Goal: Transaction & Acquisition: Purchase product/service

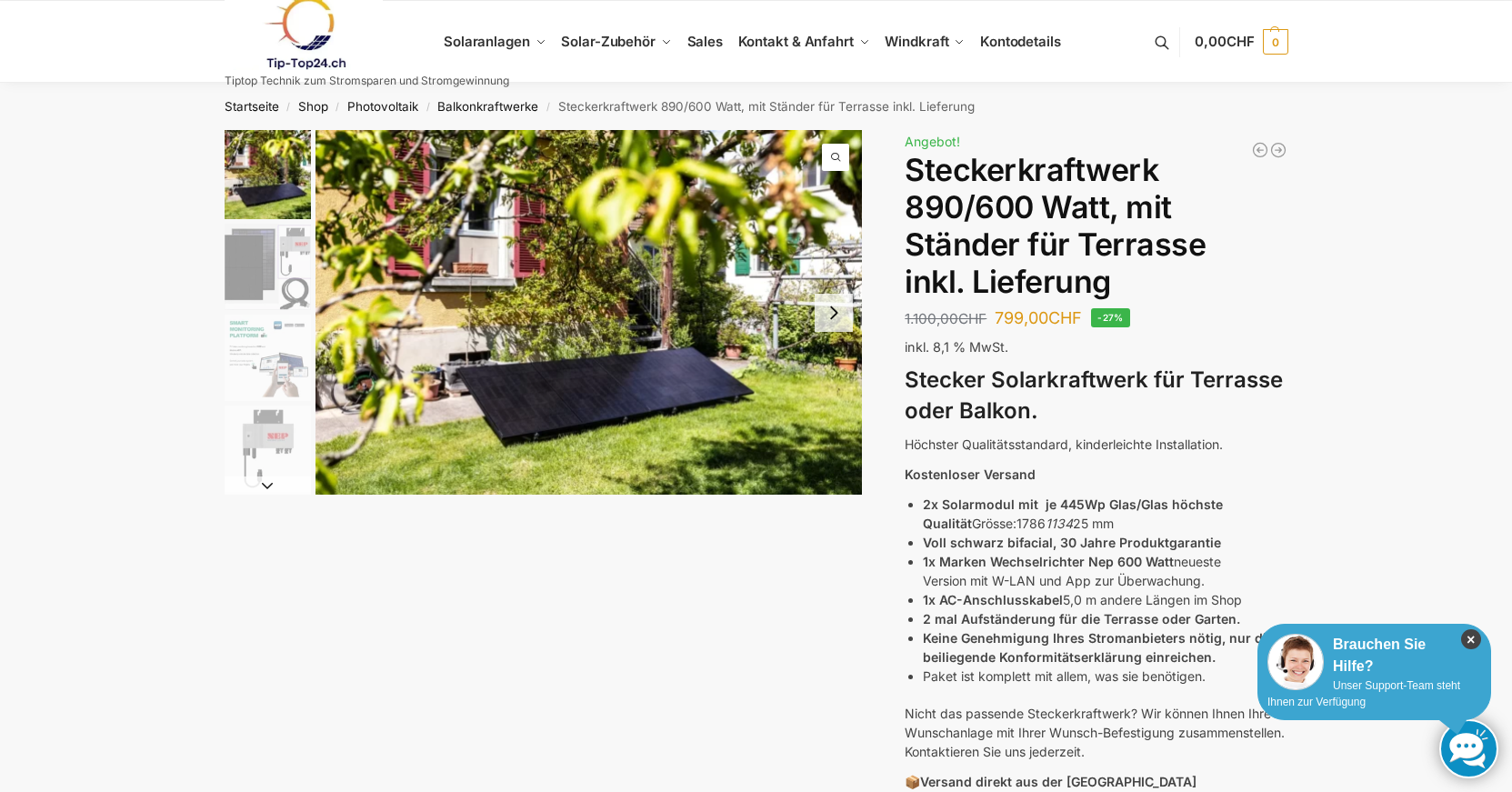
click at [1478, 642] on icon "×" at bounding box center [1471, 639] width 20 height 20
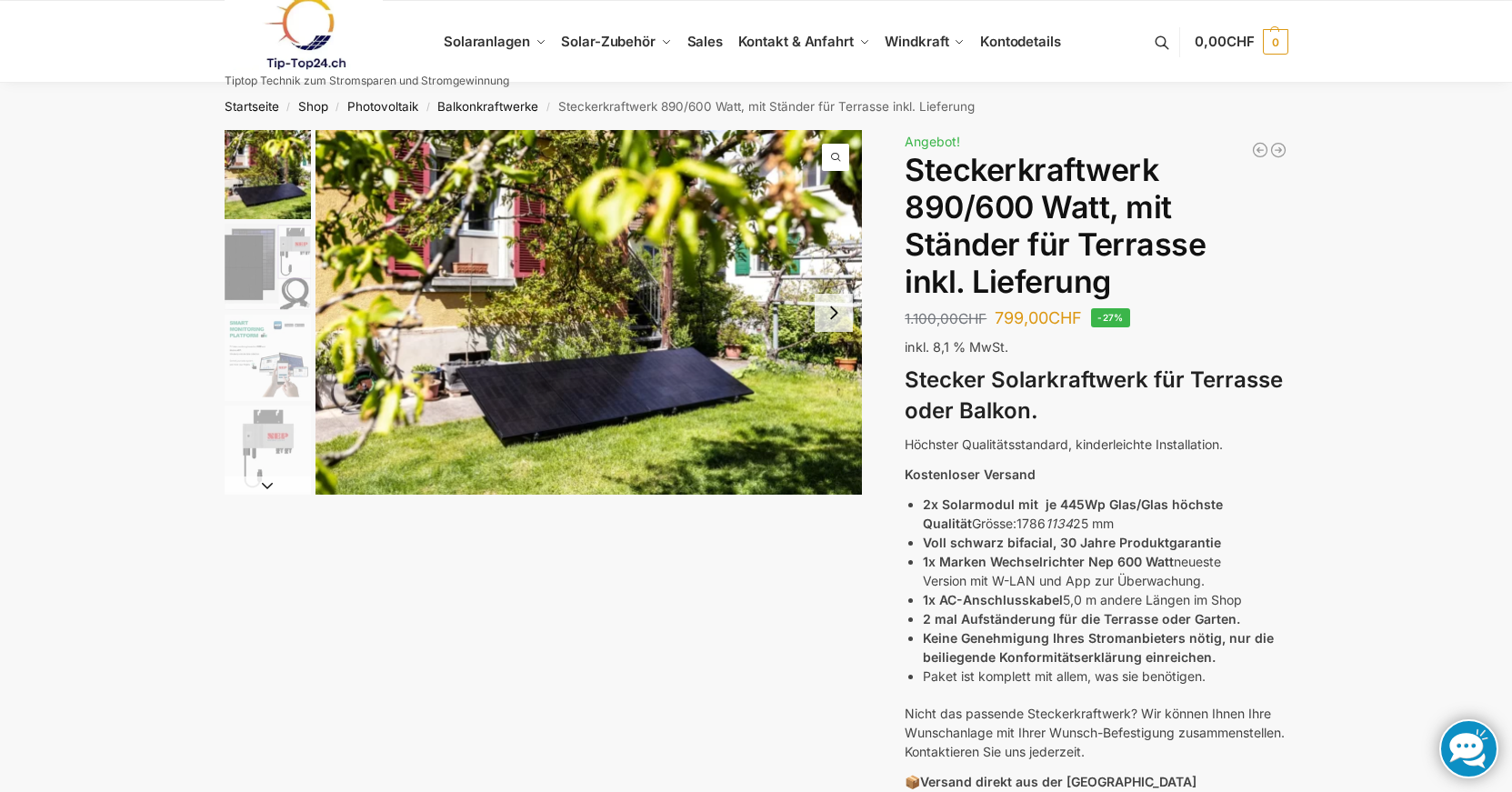
click at [822, 314] on button "Next slide" at bounding box center [833, 313] width 38 height 38
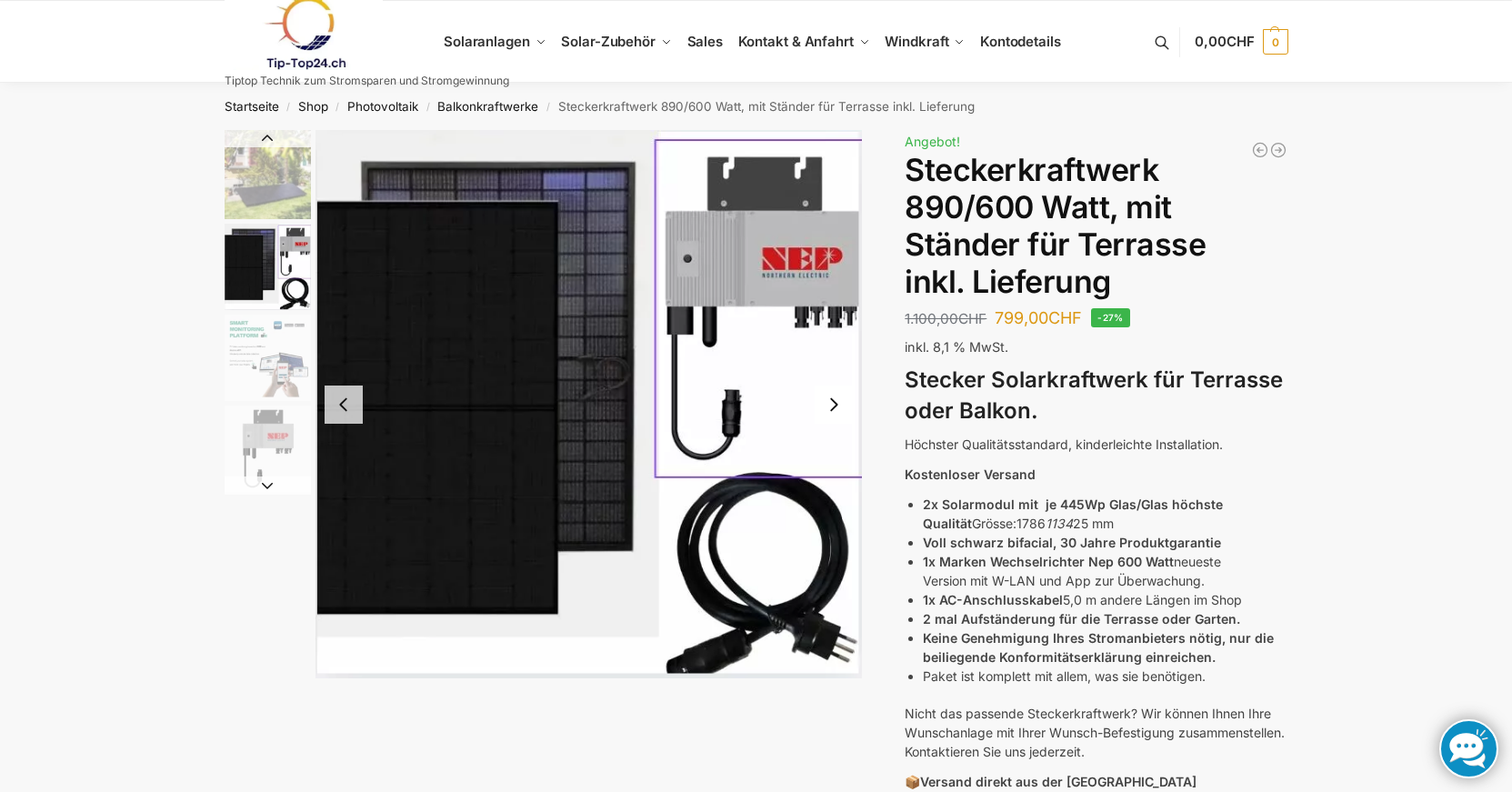
click at [836, 403] on button "Next slide" at bounding box center [833, 404] width 38 height 38
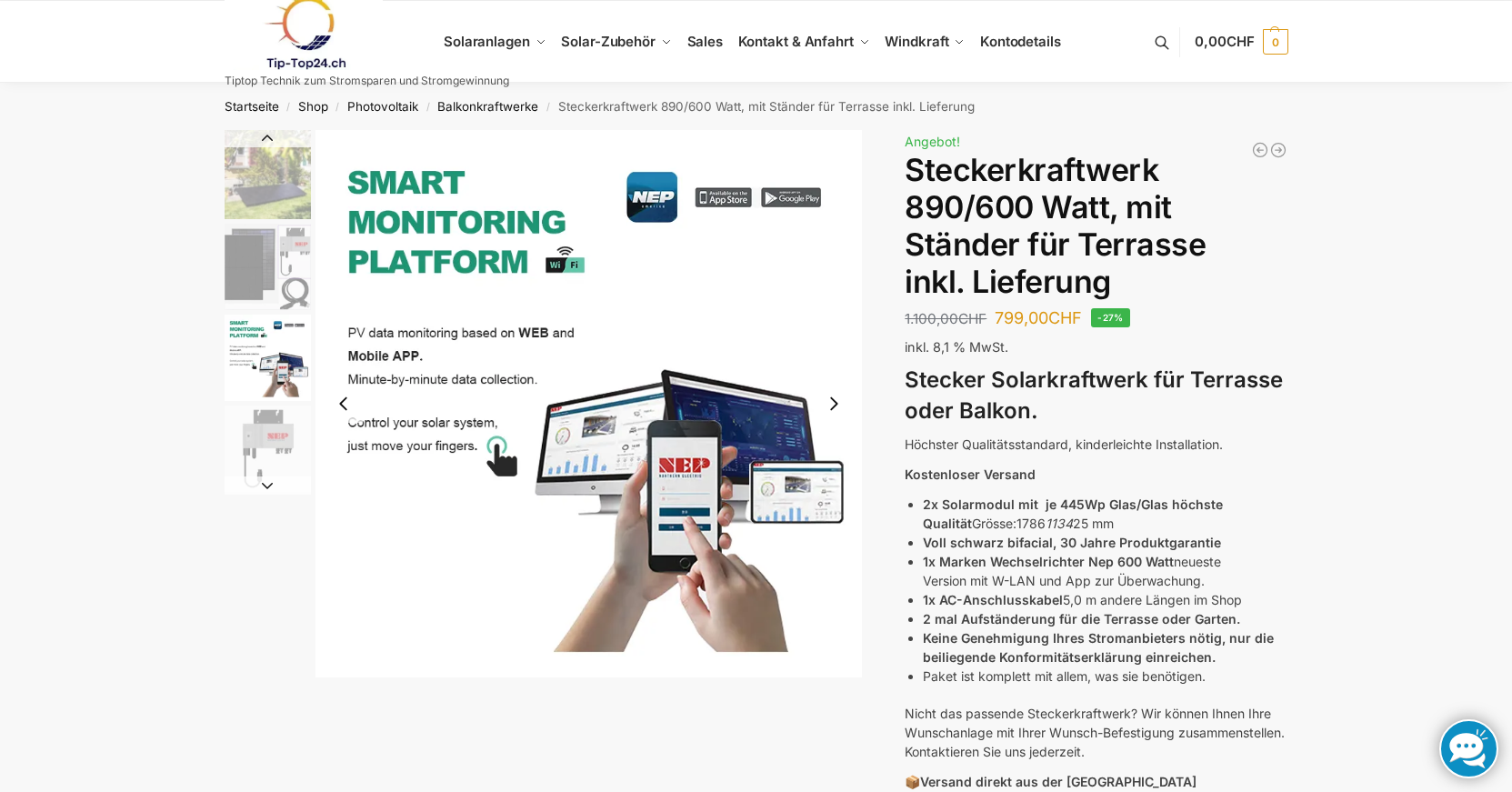
click at [836, 403] on button "Next slide" at bounding box center [833, 403] width 38 height 38
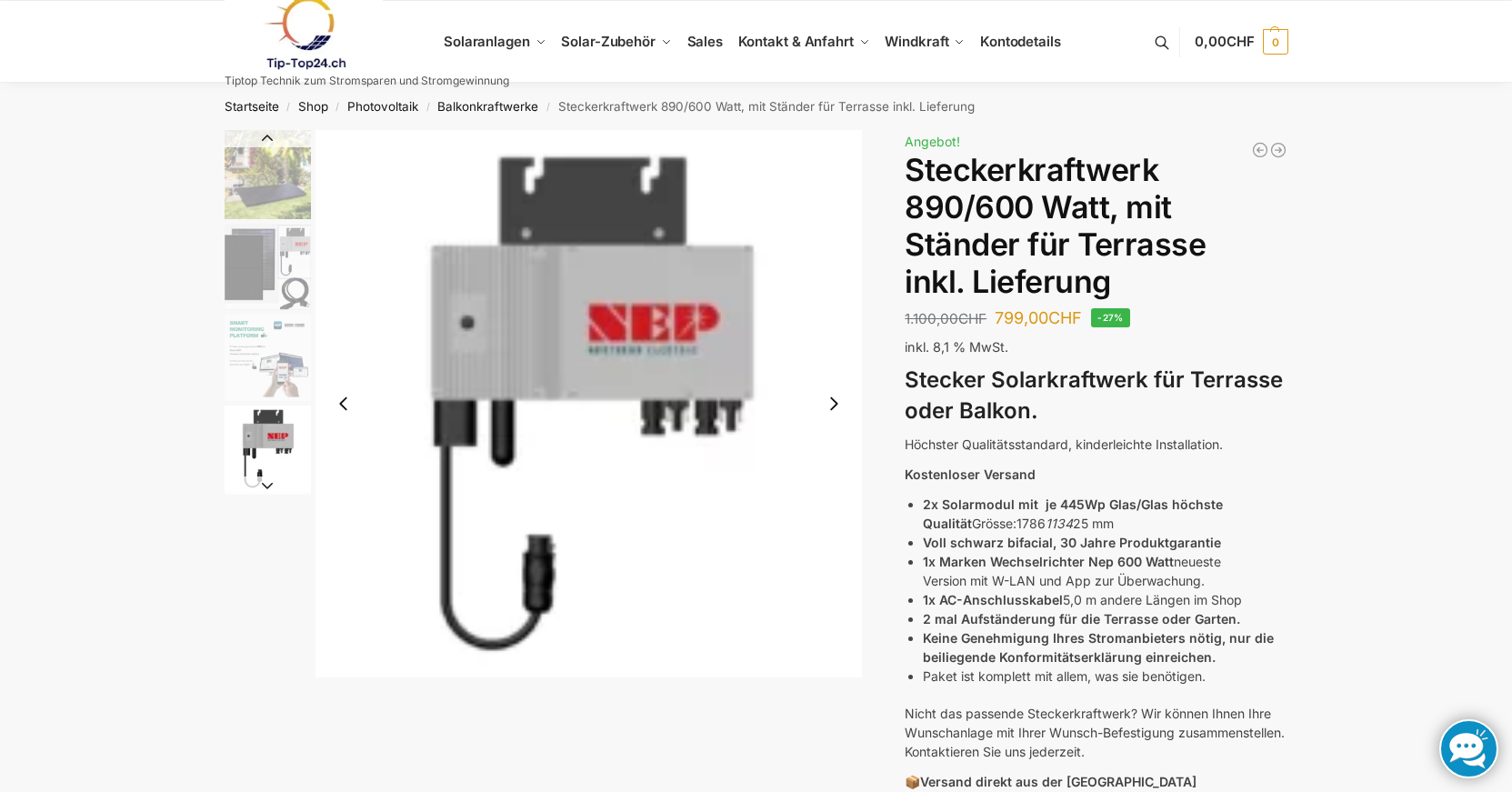
click at [835, 403] on button "Next slide" at bounding box center [833, 403] width 38 height 38
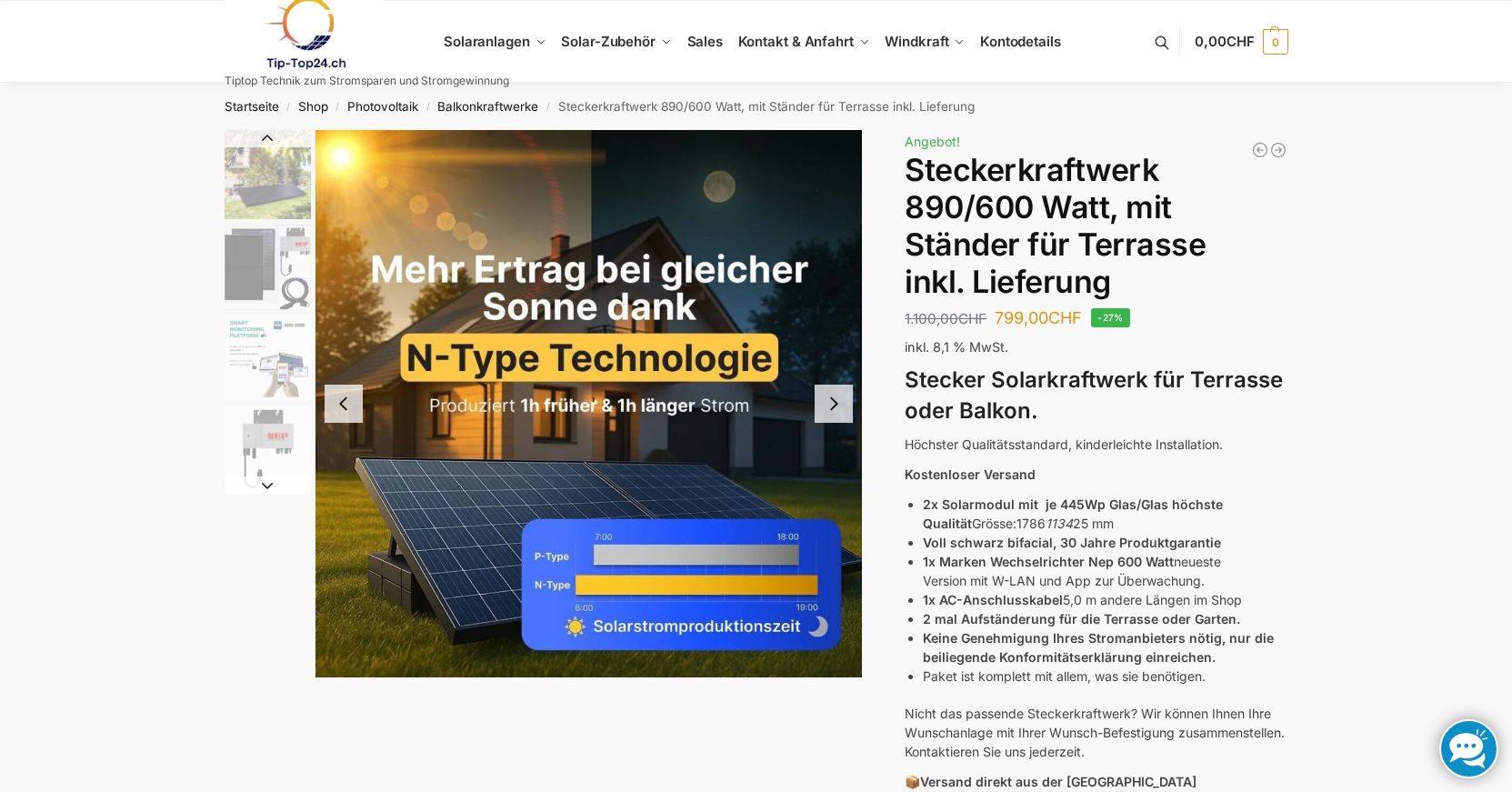
click at [835, 403] on button "Next slide" at bounding box center [833, 403] width 38 height 38
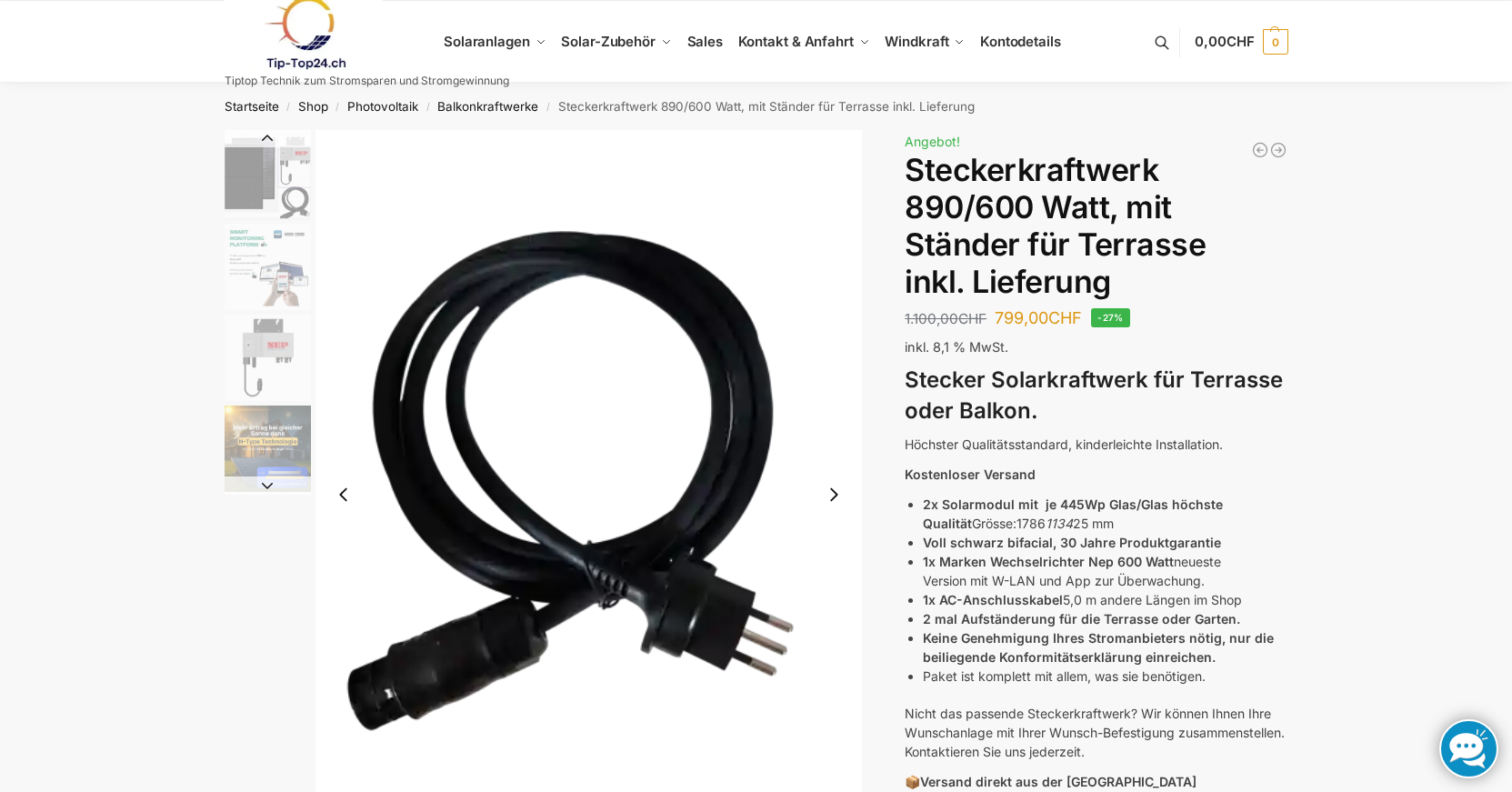
click at [804, 349] on img "6 / 10" at bounding box center [589, 494] width 547 height 729
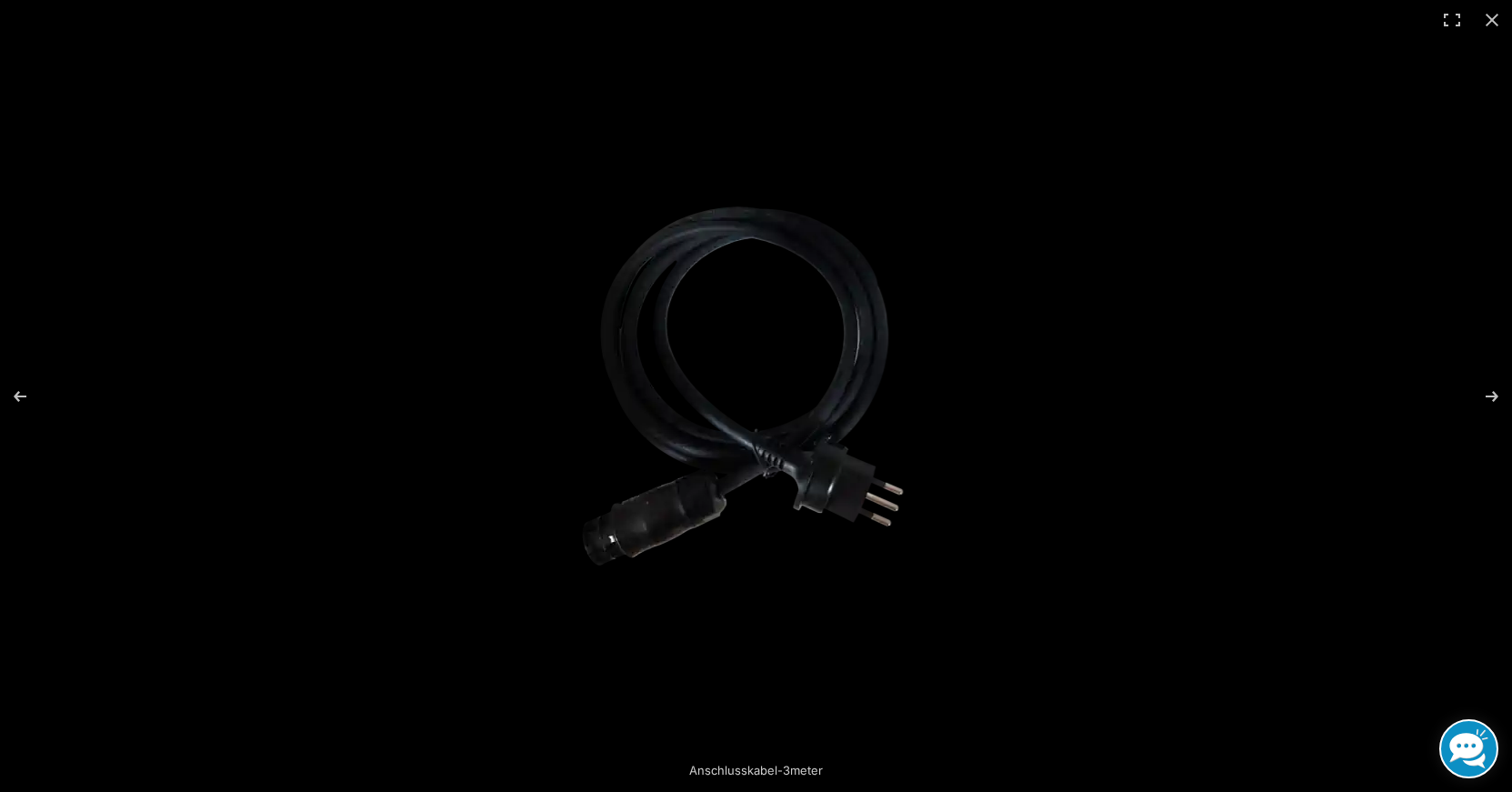
click at [797, 349] on img at bounding box center [756, 396] width 394 height 524
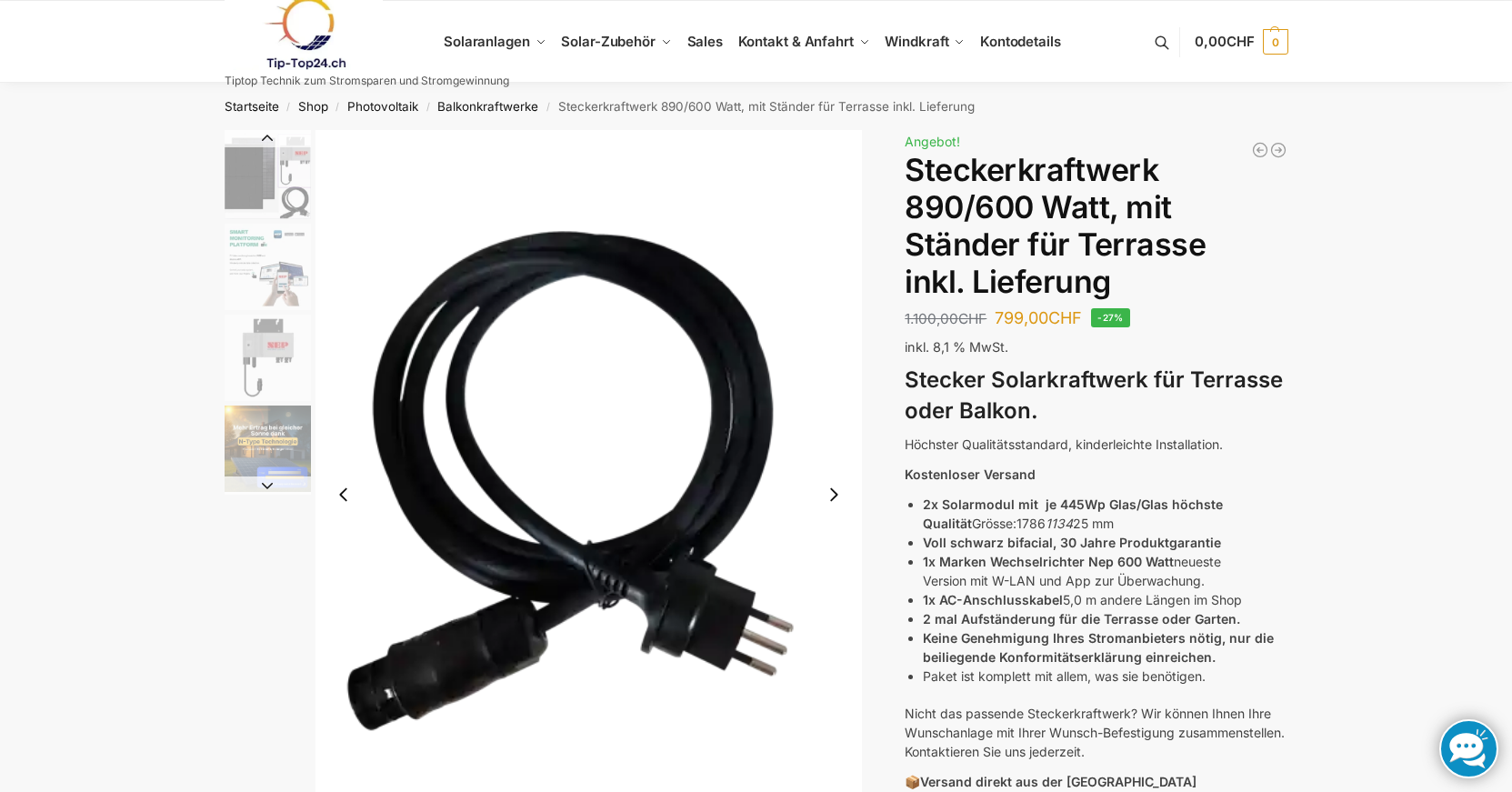
click at [797, 349] on img "6 / 10" at bounding box center [589, 494] width 547 height 729
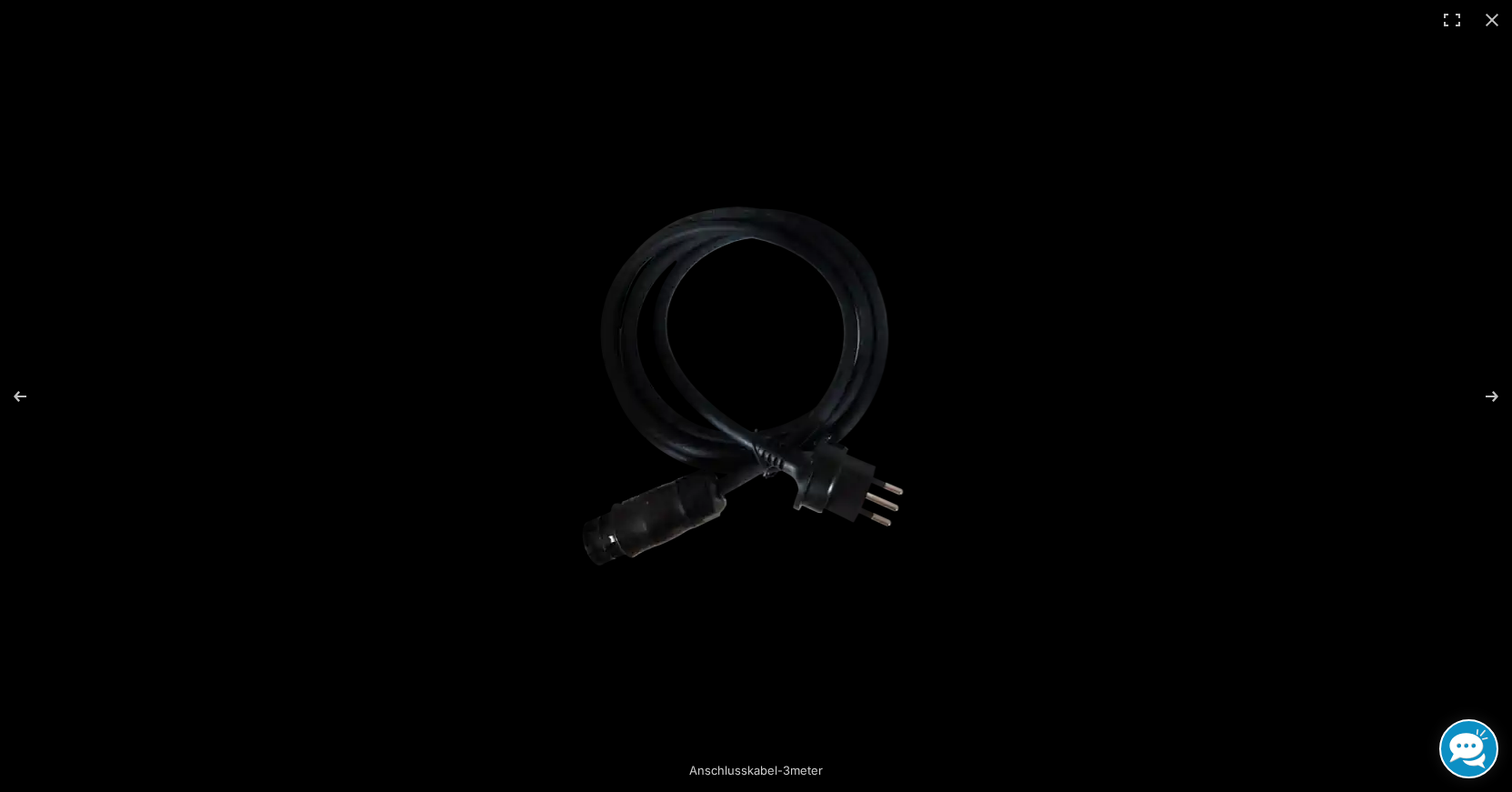
click at [797, 349] on img at bounding box center [756, 396] width 394 height 524
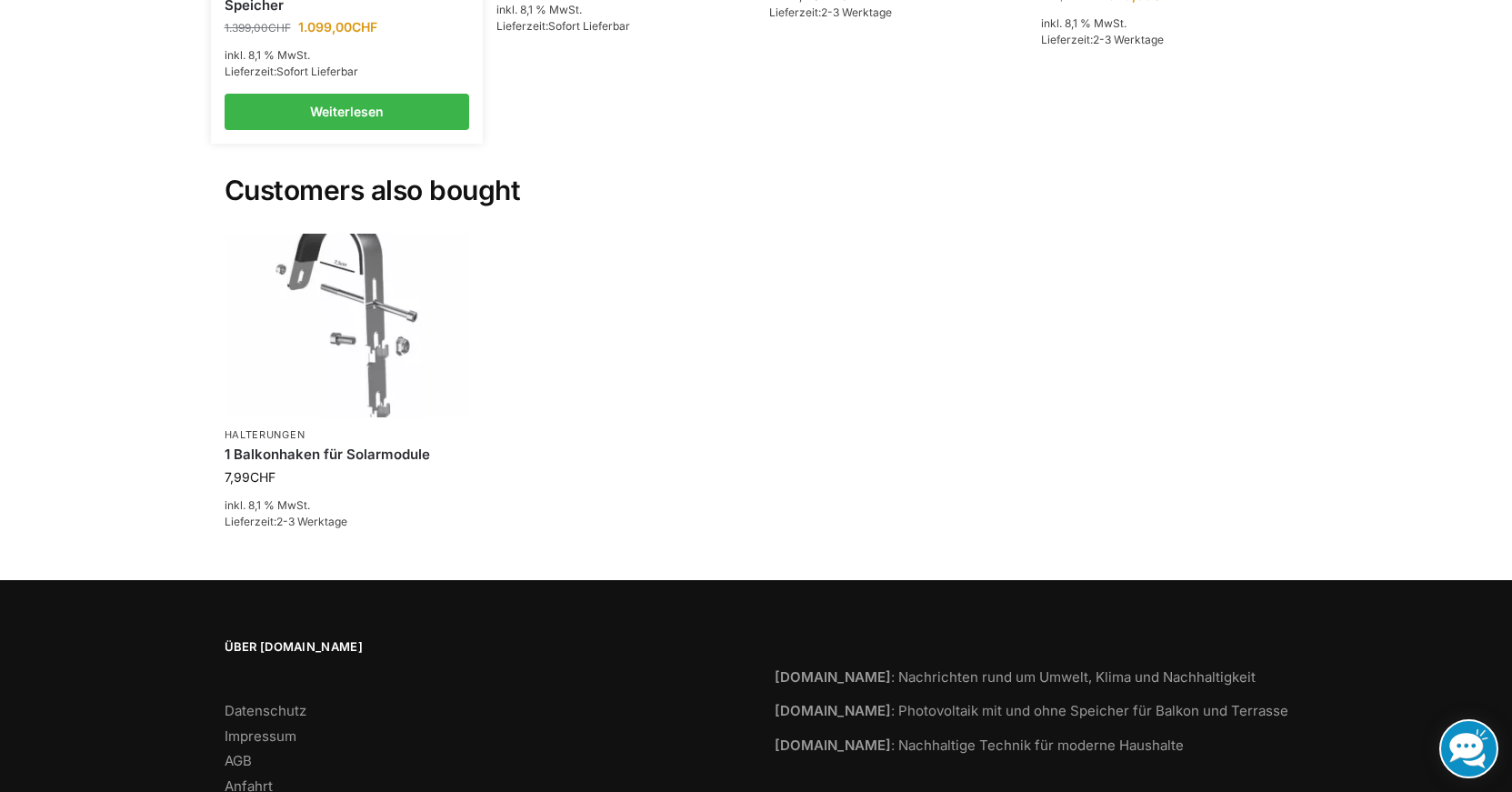
scroll to position [3384, 0]
